Goal: Register for event/course

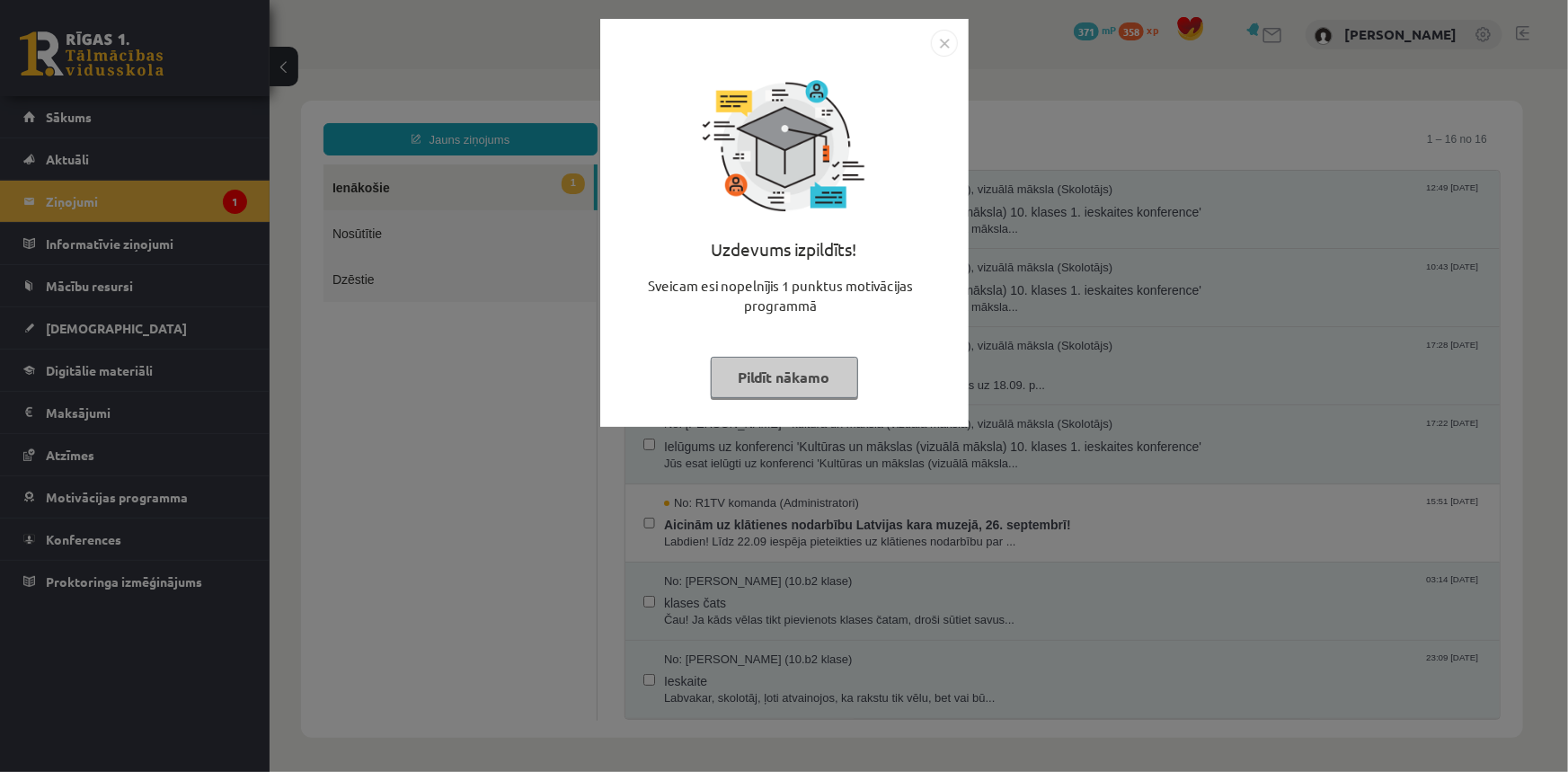
click at [939, 36] on img "Close" at bounding box center [945, 43] width 27 height 27
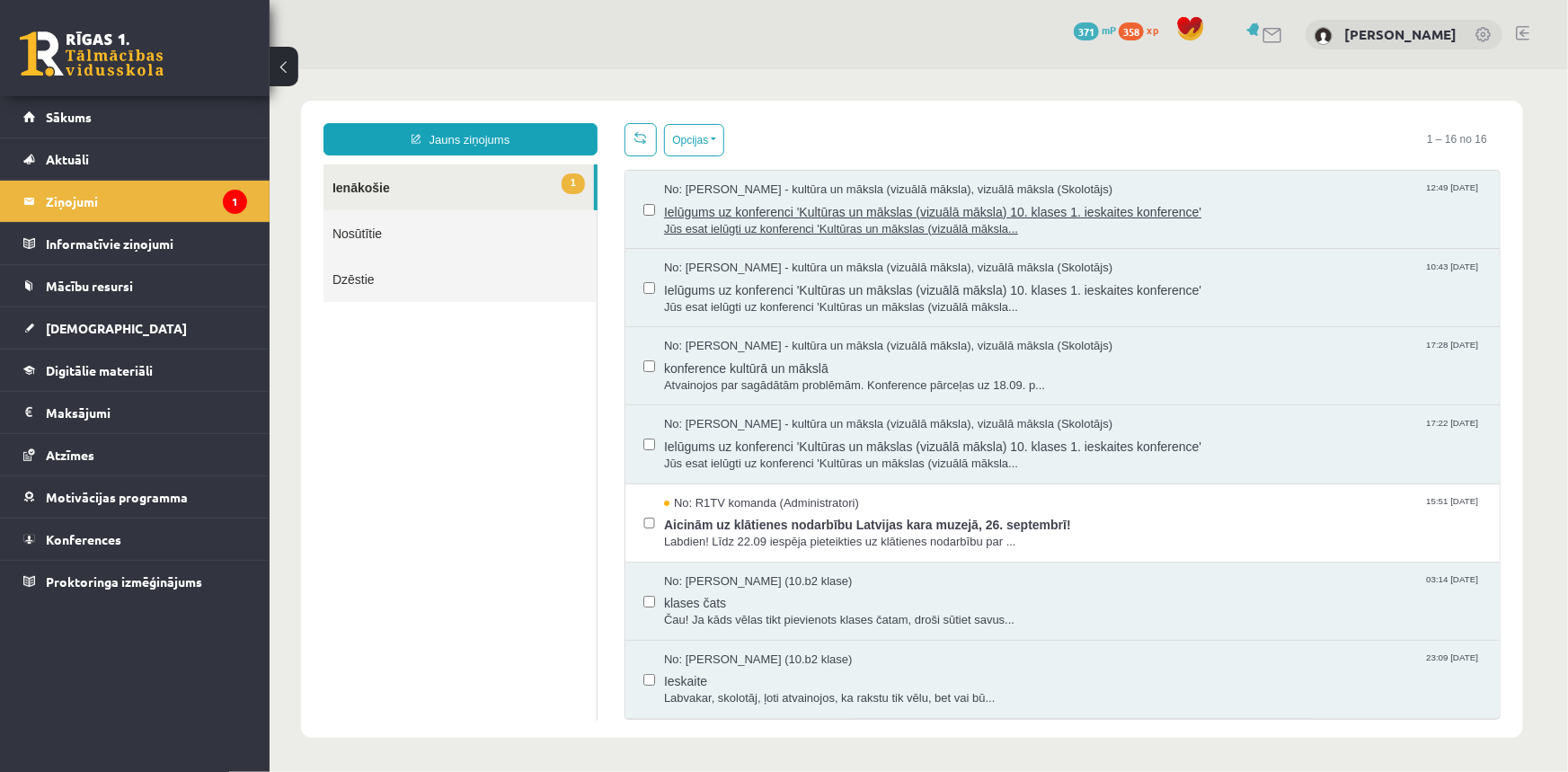
click at [967, 212] on span "Ielūgums uz konferenci 'Kultūras un mākslas (vizuālā māksla) 10. klases 1. iesk…" at bounding box center [1073, 209] width 818 height 22
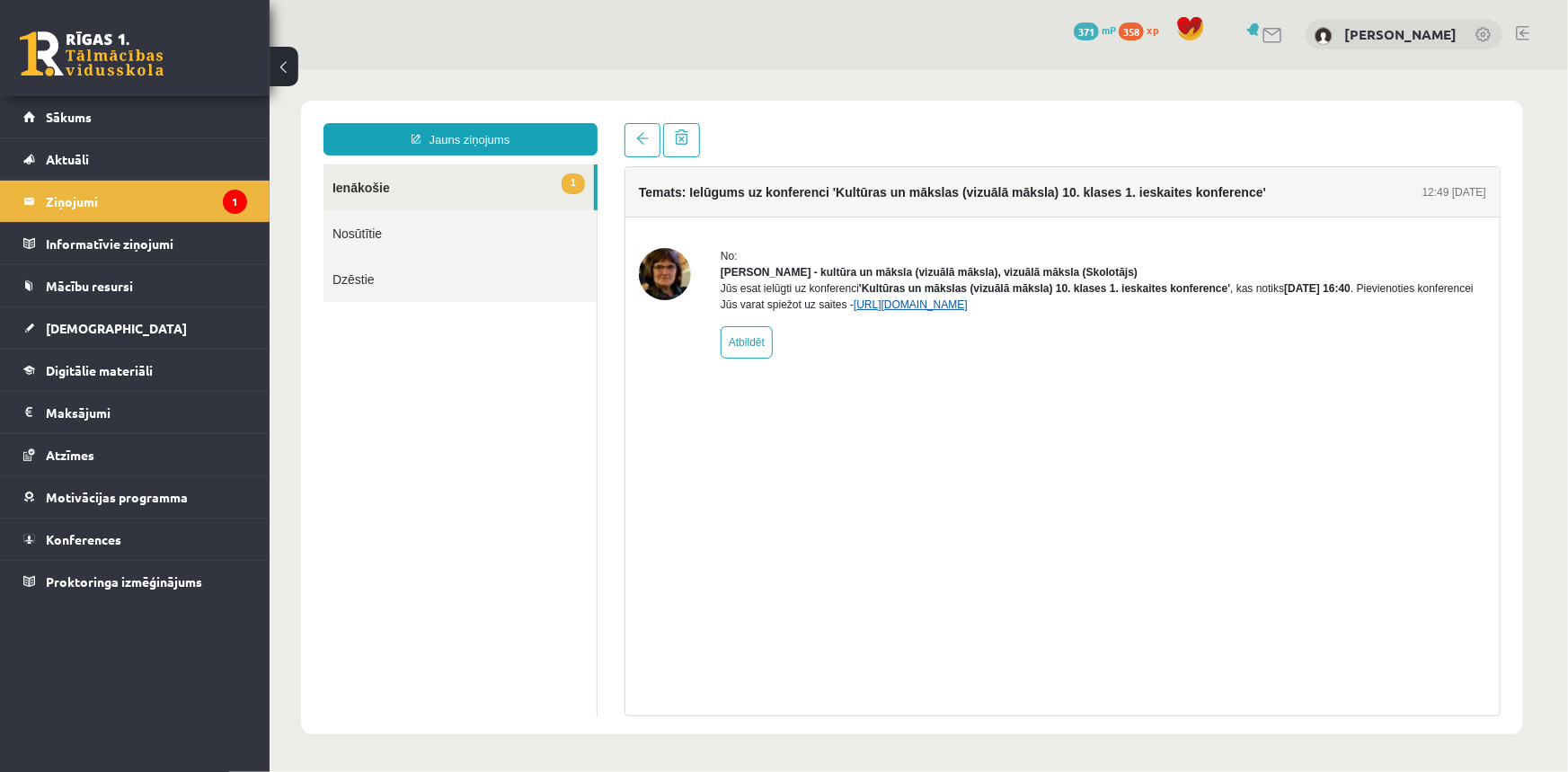
click at [967, 310] on link "https://eskola.r1tv.lv/conferences/5079/join" at bounding box center [910, 304] width 114 height 13
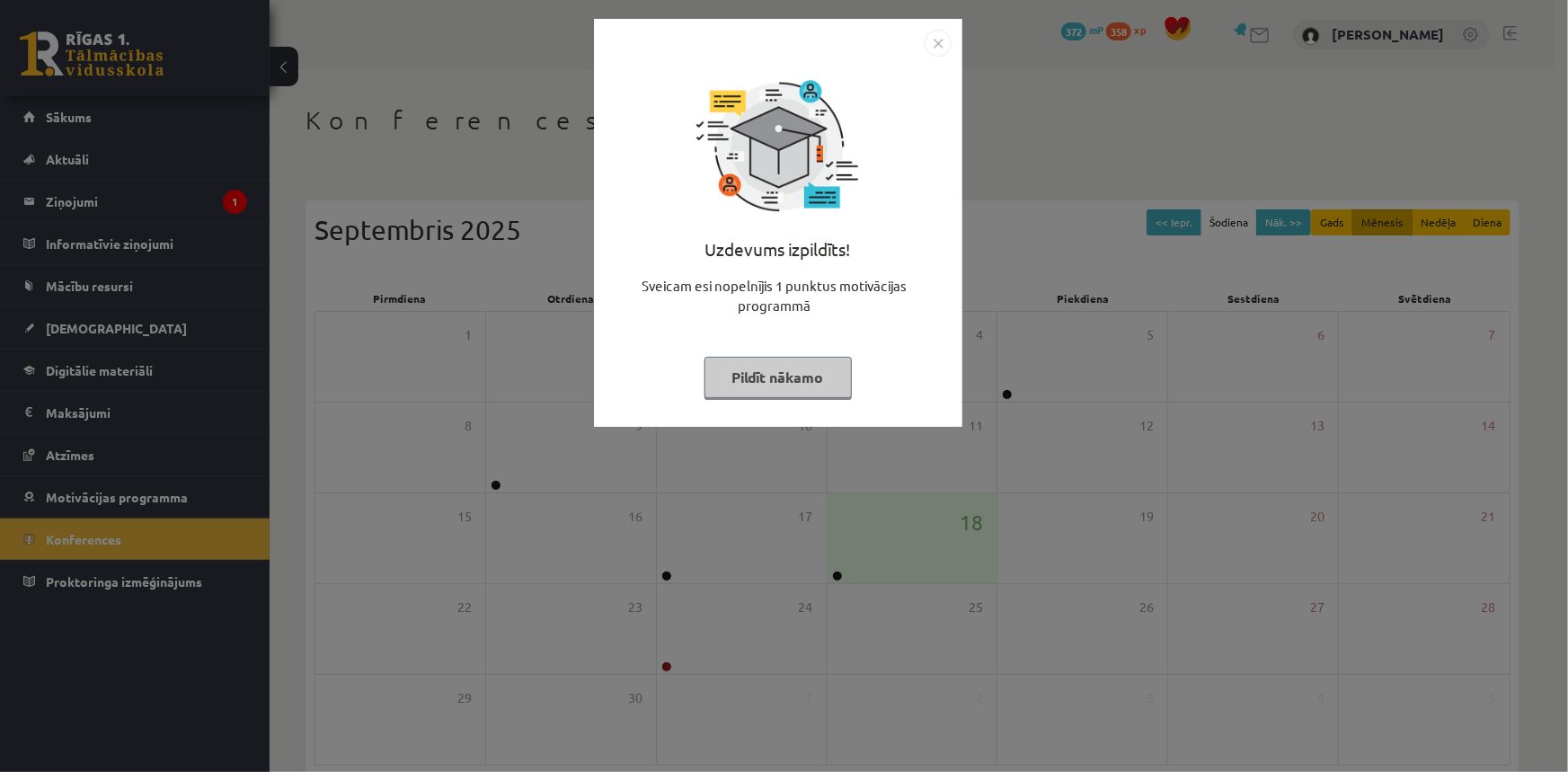
click at [117, 234] on div "Uzdevums izpildīts! Sveicam esi nopelnījis 1 punktus motivācijas programmā Pild…" at bounding box center [784, 386] width 1568 height 772
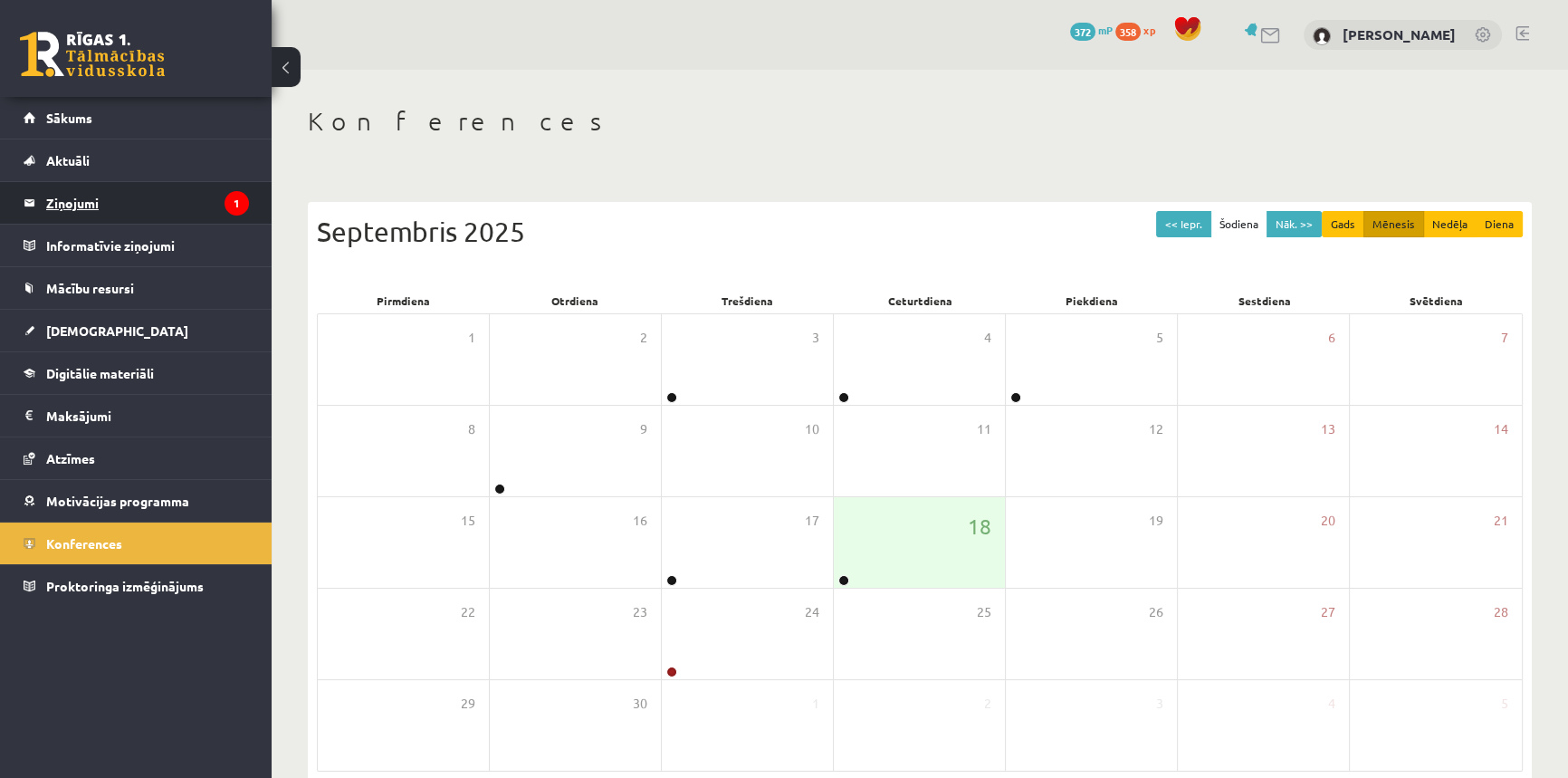
click at [111, 215] on legend "Ziņojumi 1" at bounding box center [148, 203] width 203 height 42
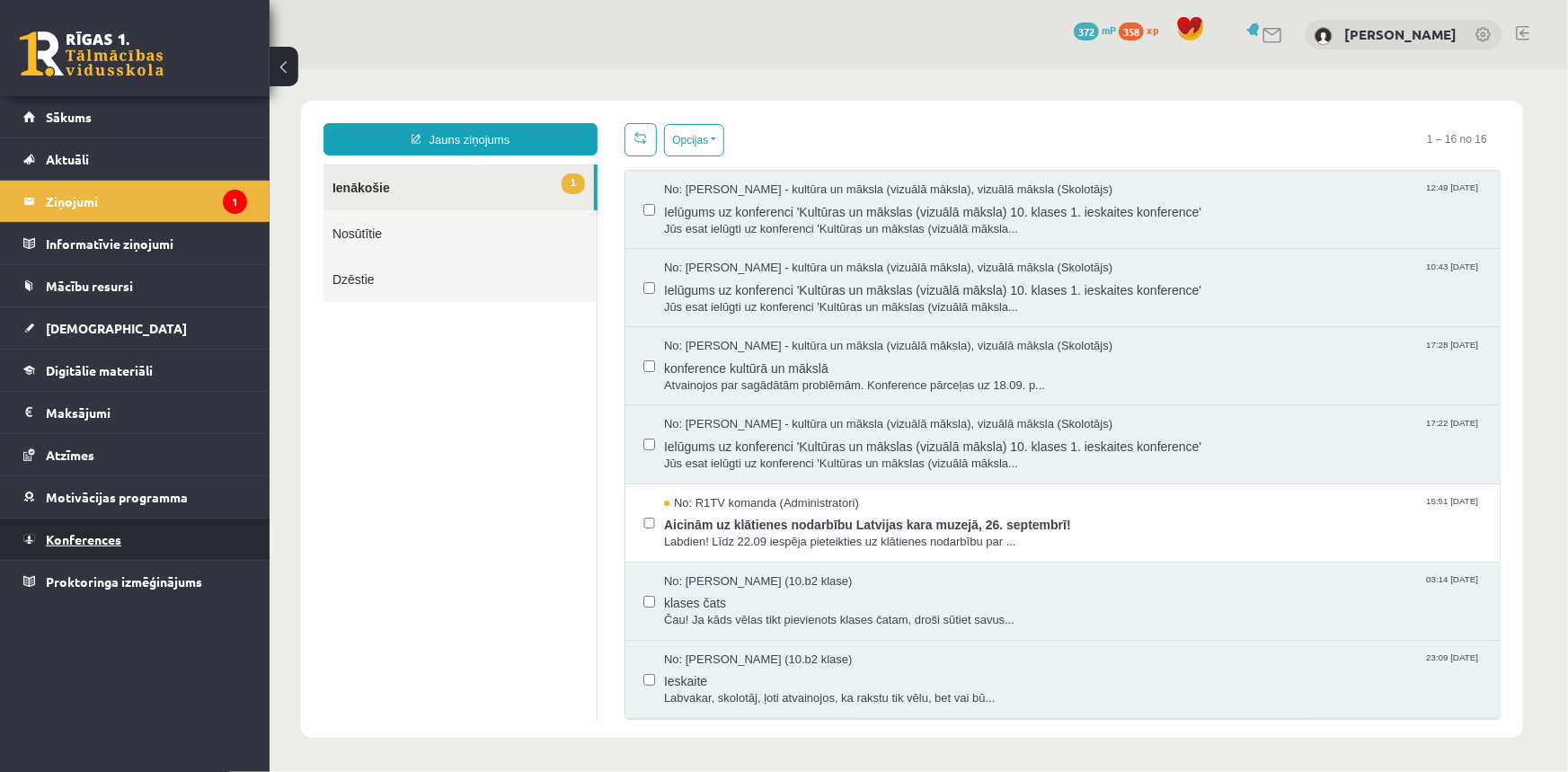
click at [76, 534] on span "Konferences" at bounding box center [84, 539] width 76 height 16
